Goal: Task Accomplishment & Management: Use online tool/utility

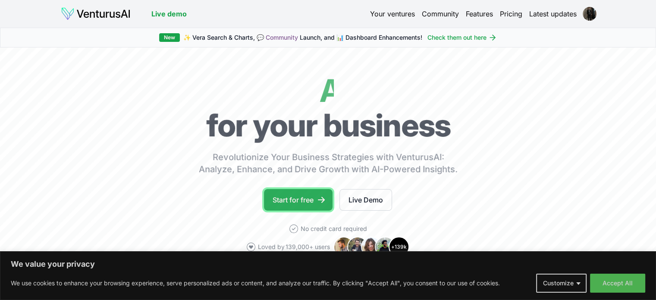
click at [310, 203] on link "Start for free" at bounding box center [298, 200] width 69 height 22
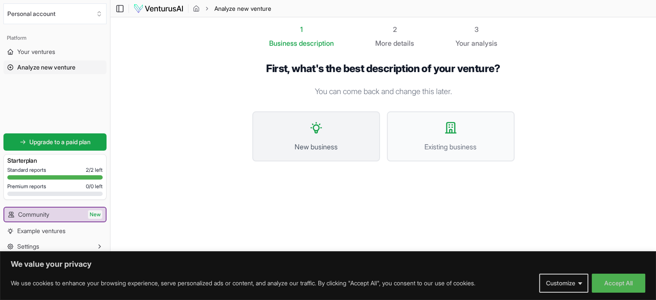
click at [331, 130] on button "New business" at bounding box center [316, 136] width 128 height 50
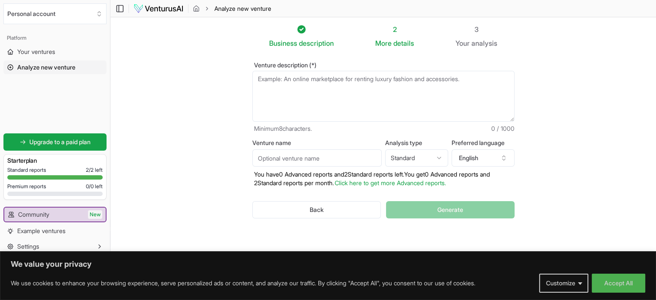
click at [296, 82] on textarea "Venture description (*)" at bounding box center [383, 96] width 262 height 51
type textarea "b"
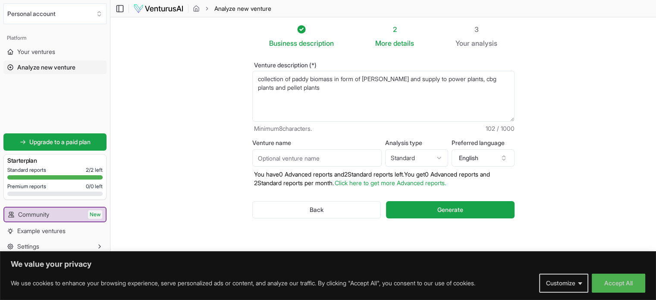
type textarea "collection of paddy biomass in form of [PERSON_NAME] and supply to power plants…"
click at [300, 158] on input "Venture name" at bounding box center [316, 157] width 129 height 17
click at [336, 156] on input "Venture name" at bounding box center [316, 157] width 129 height 17
type input "XYZ"
click at [407, 161] on html "We value your privacy We use cookies to enhance your browsing experience, serve…" at bounding box center [328, 150] width 656 height 300
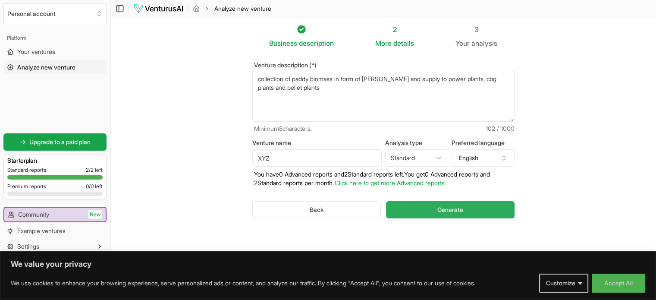
click at [435, 207] on button "Generate" at bounding box center [450, 209] width 128 height 17
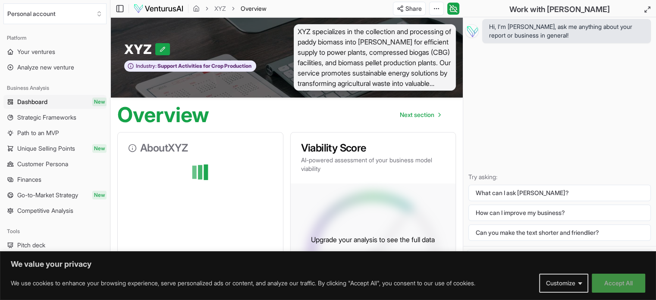
click at [610, 280] on button "Accept All" at bounding box center [618, 282] width 53 height 19
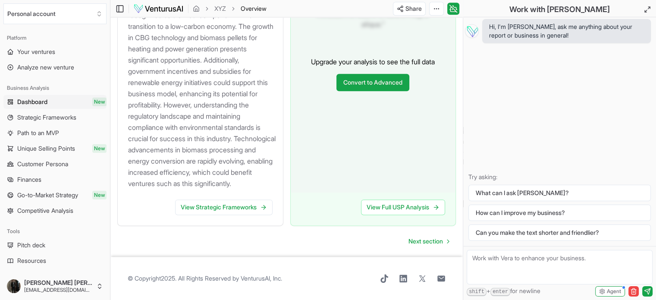
scroll to position [1090, 0]
click at [400, 209] on link "View Full USP Analysis" at bounding box center [403, 207] width 84 height 16
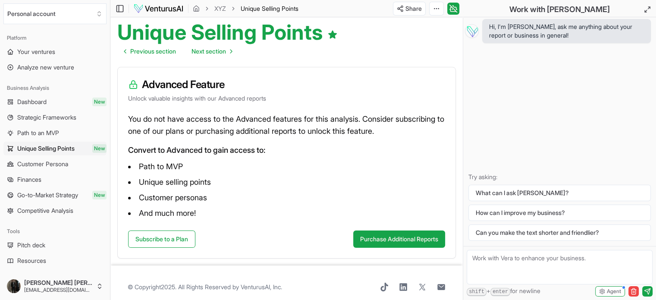
scroll to position [91, 0]
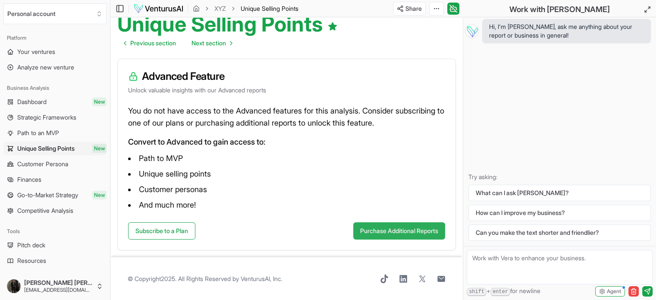
click at [378, 227] on button "Purchase Additional Reports" at bounding box center [399, 230] width 92 height 17
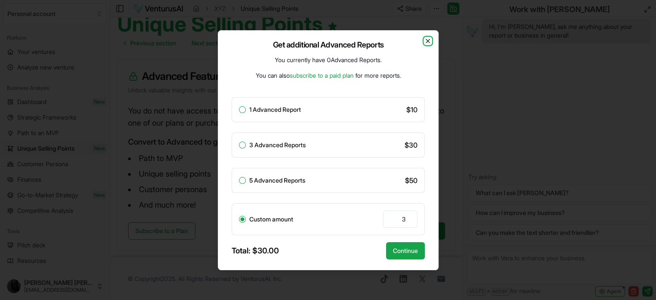
click at [429, 41] on icon "button" at bounding box center [427, 41] width 7 height 7
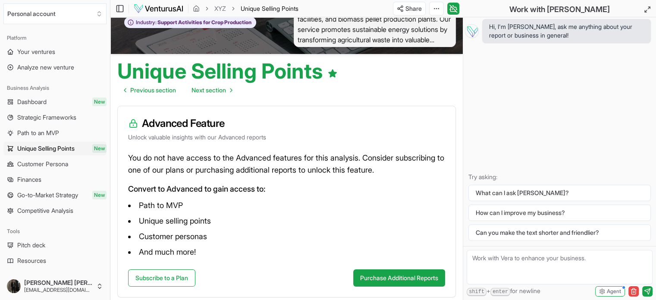
scroll to position [0, 0]
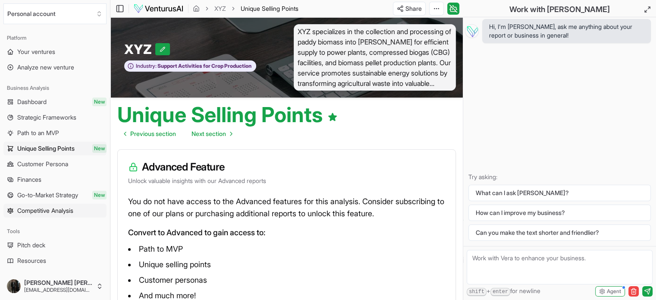
click at [53, 213] on span "Competitive Analysis" at bounding box center [45, 210] width 56 height 9
